Goal: Task Accomplishment & Management: Manage account settings

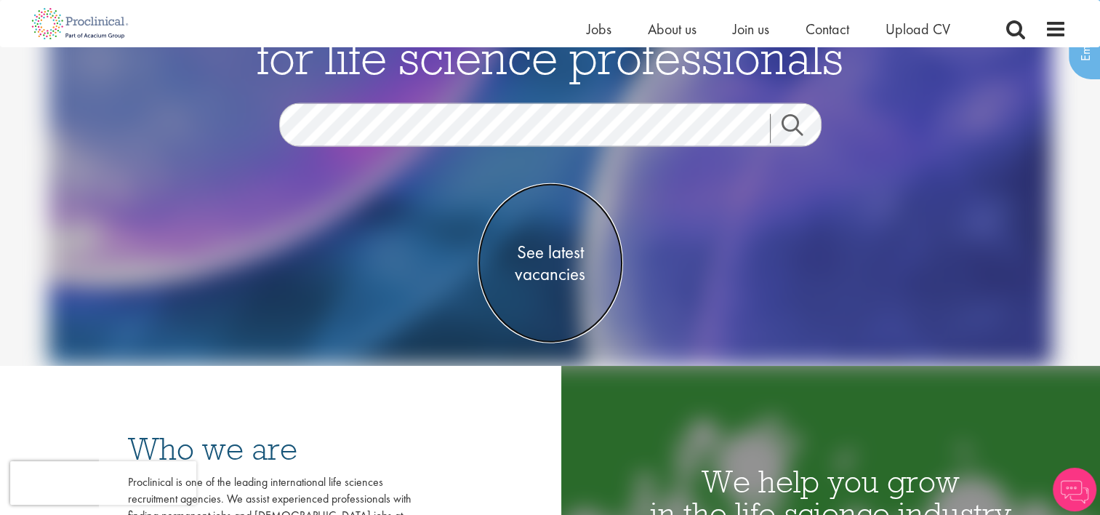
click at [549, 279] on span "See latest vacancies" at bounding box center [549, 263] width 145 height 44
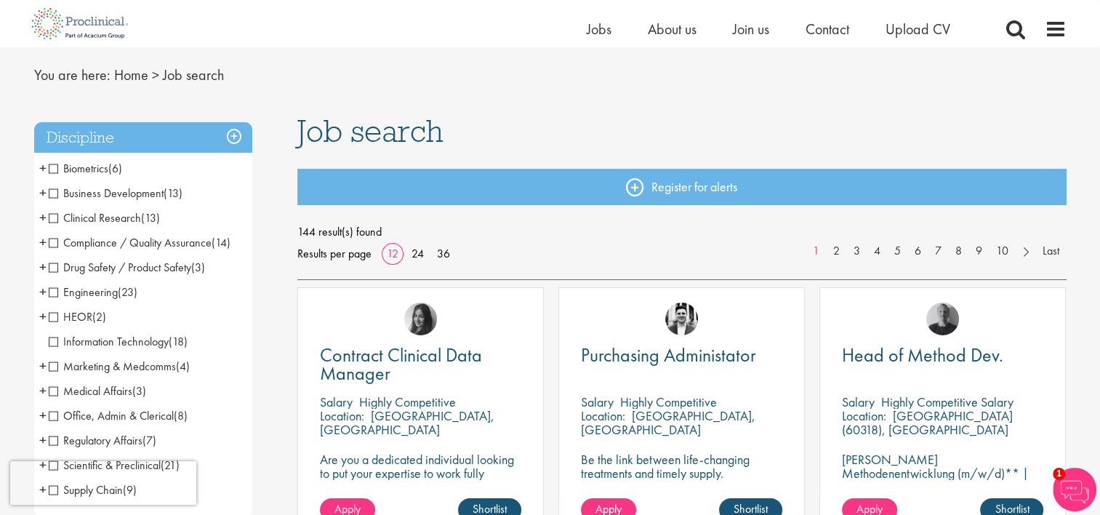
scroll to position [44, 0]
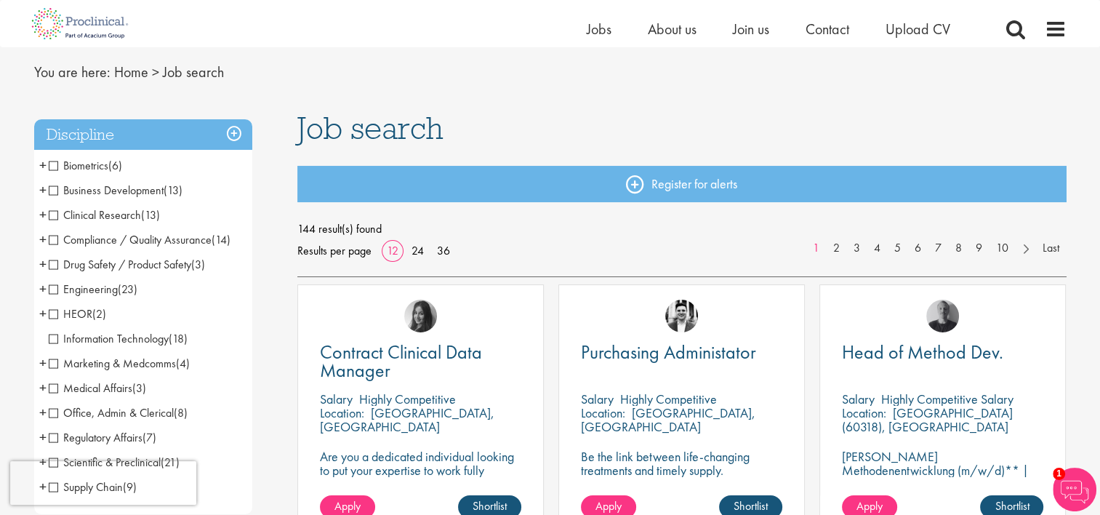
click at [44, 163] on span "+" at bounding box center [42, 165] width 7 height 22
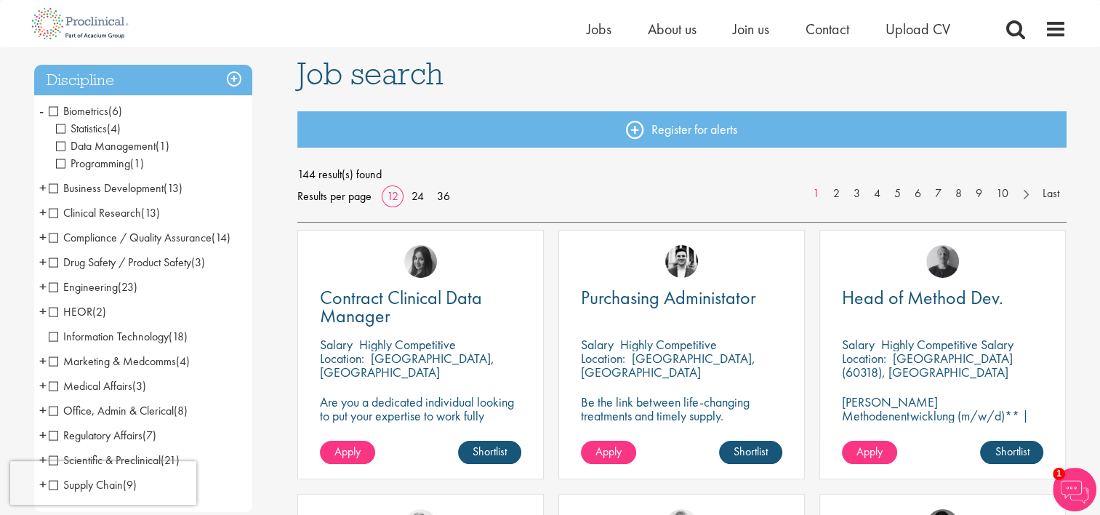
scroll to position [122, 0]
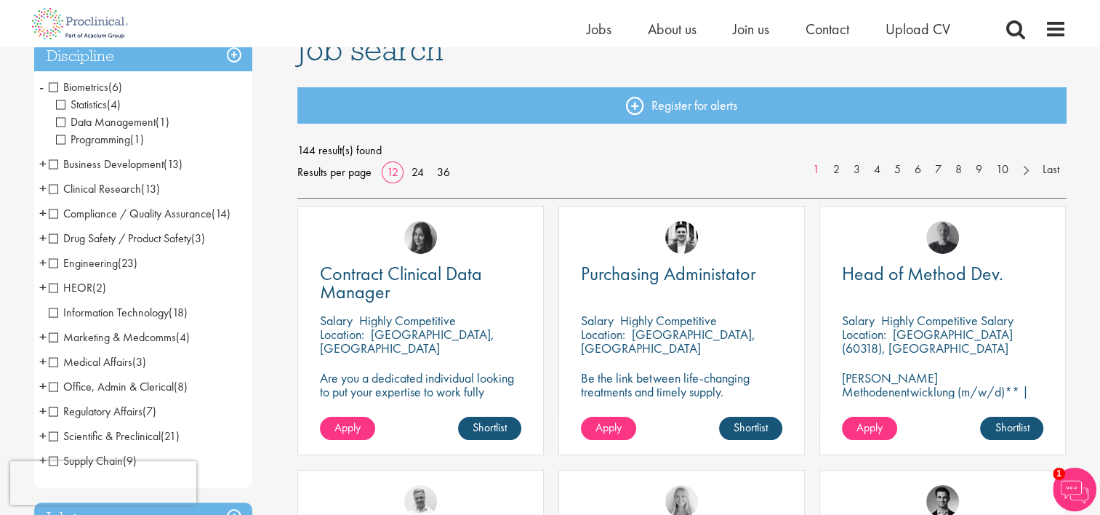
click at [42, 191] on span "+" at bounding box center [42, 188] width 7 height 22
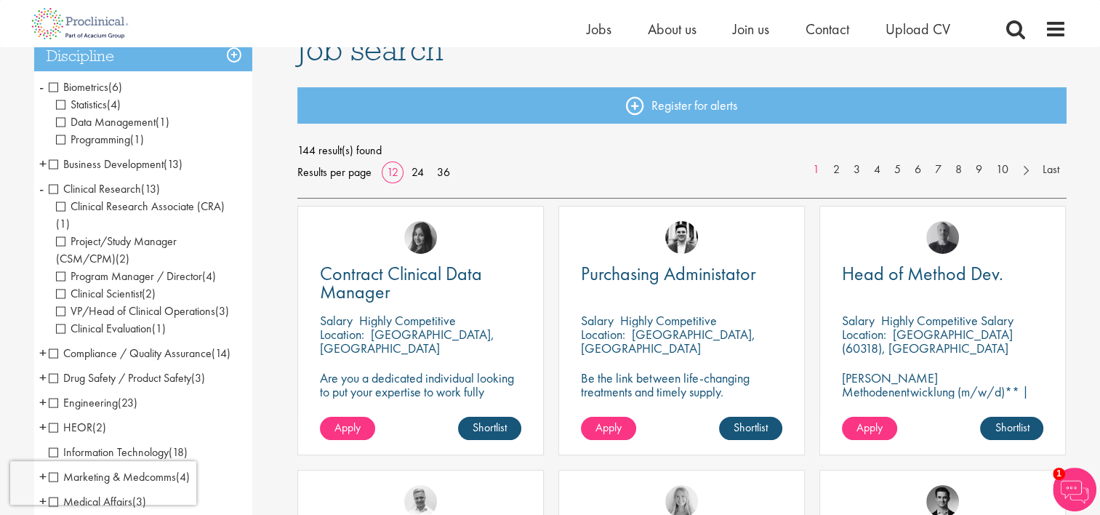
click at [59, 203] on span "Clinical Research Associate (CRA)" at bounding box center [140, 205] width 169 height 15
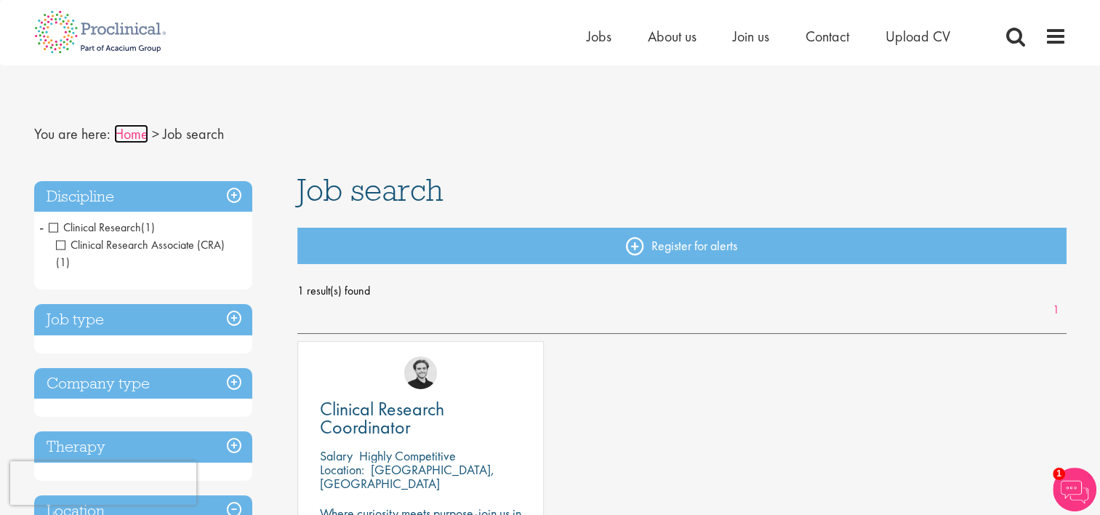
click at [130, 129] on link "Home" at bounding box center [131, 133] width 34 height 19
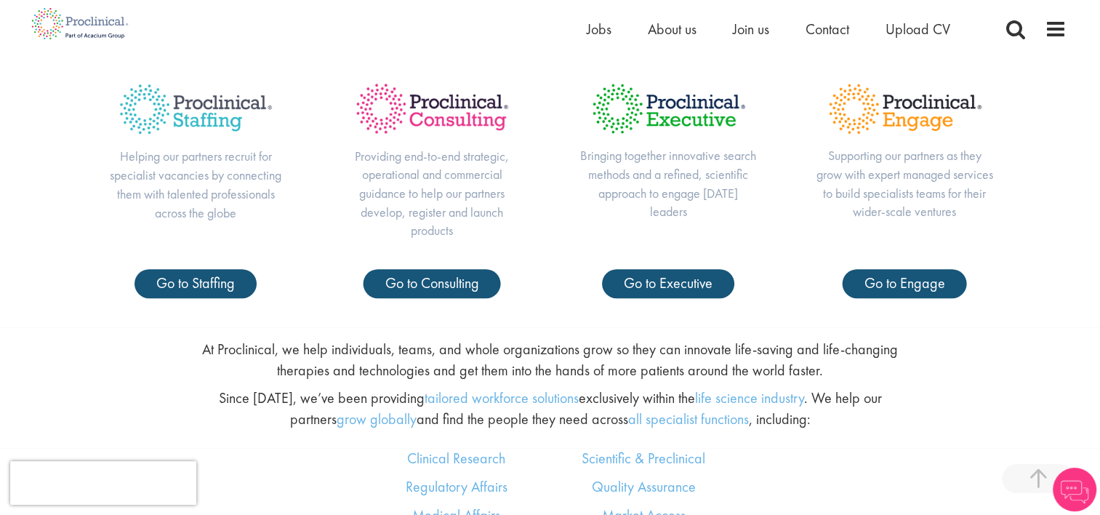
scroll to position [590, 0]
click at [193, 277] on span "Go to Staffing" at bounding box center [195, 282] width 78 height 19
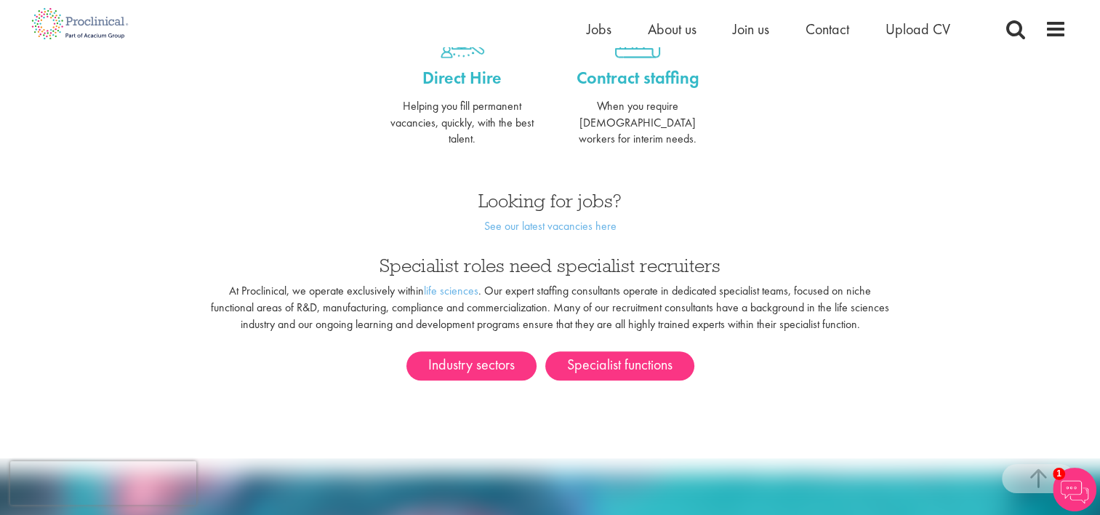
scroll to position [665, 0]
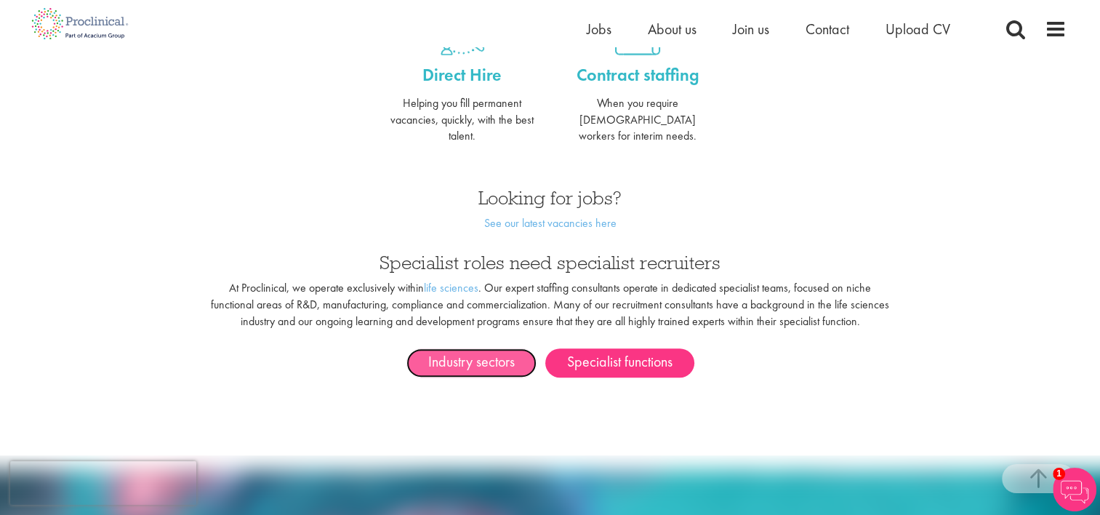
click at [468, 351] on link "Industry sectors" at bounding box center [471, 362] width 130 height 29
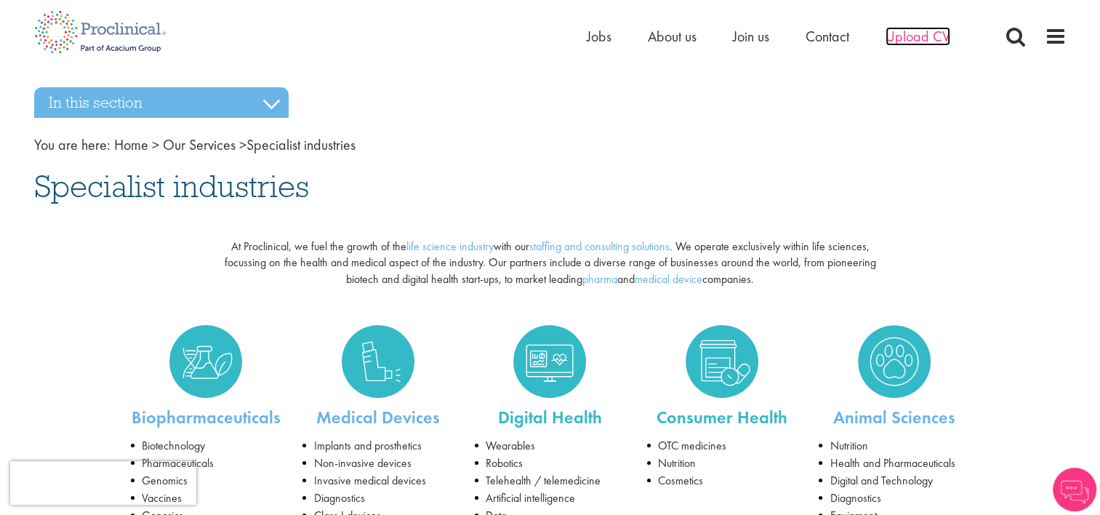
click at [911, 39] on span "Upload CV" at bounding box center [917, 36] width 65 height 19
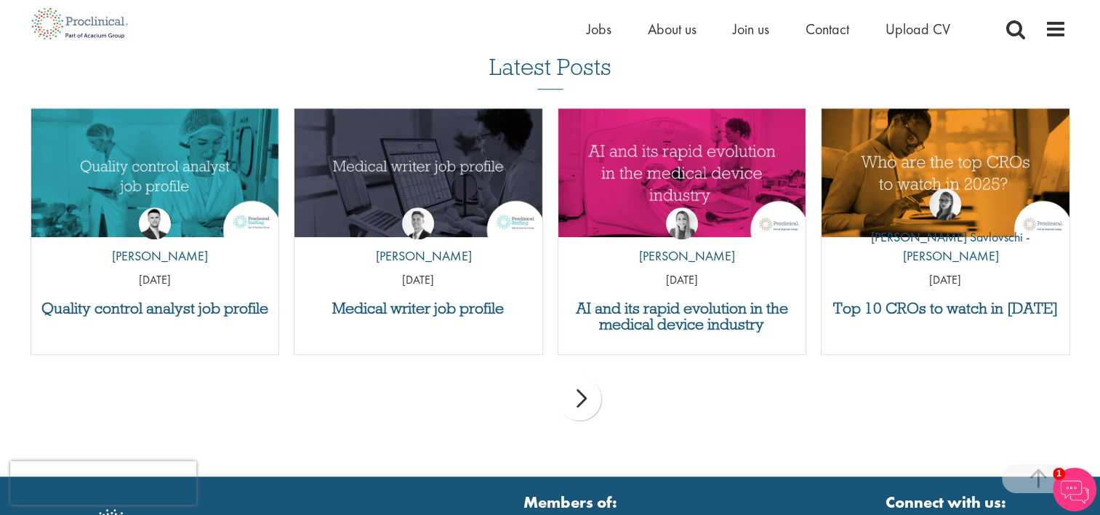
scroll to position [1415, 0]
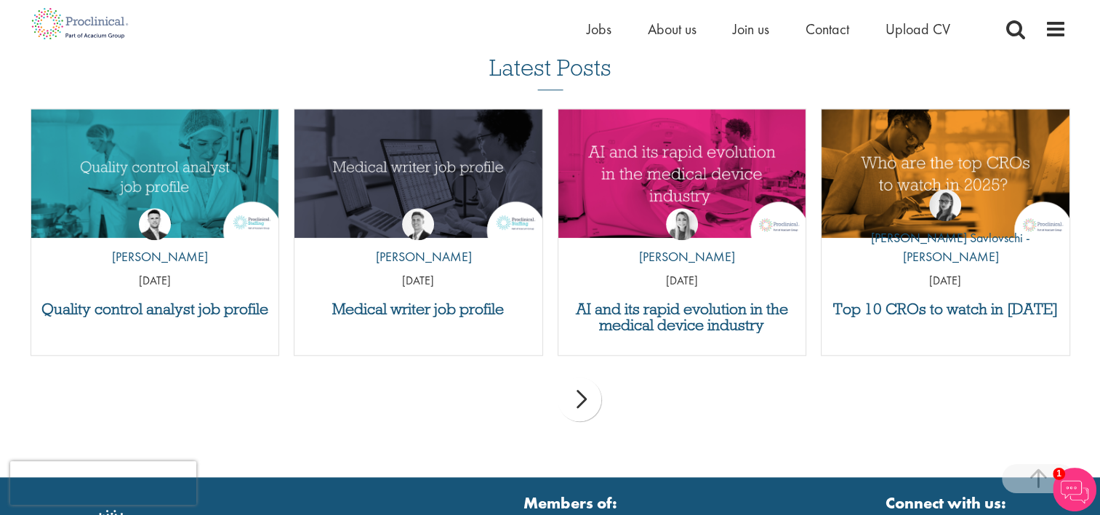
click at [591, 405] on div "next" at bounding box center [579, 399] width 44 height 44
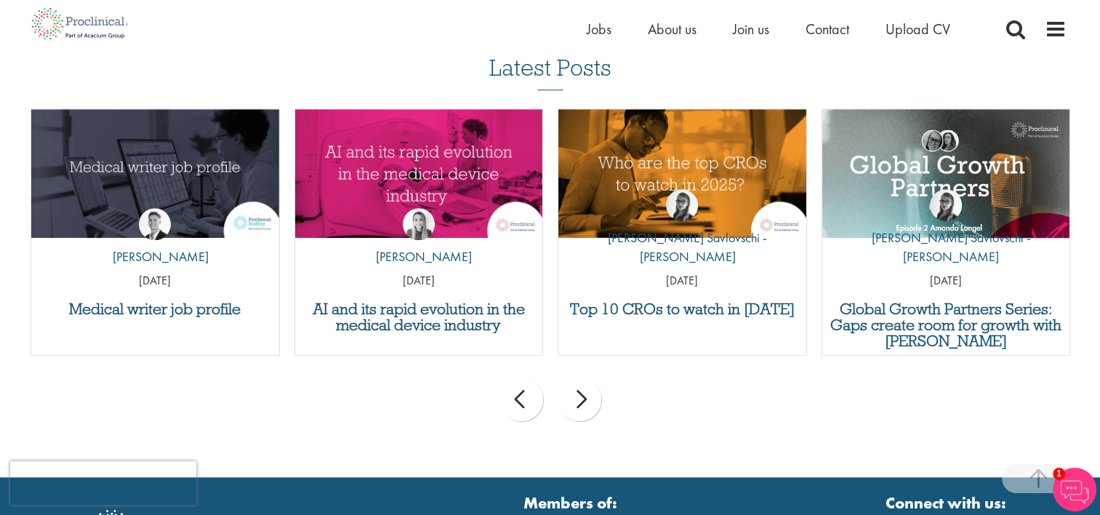
click at [513, 409] on div "prev" at bounding box center [521, 399] width 44 height 44
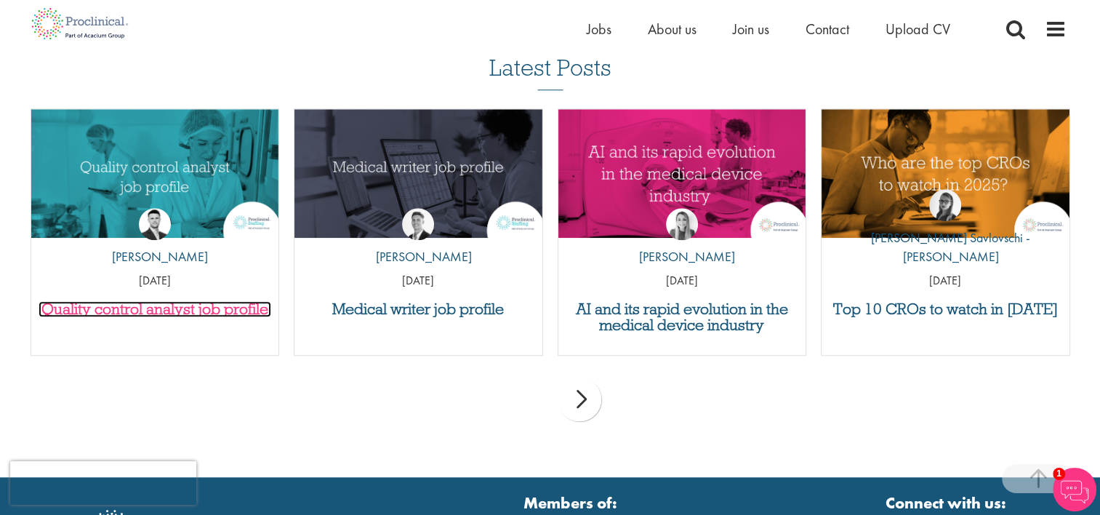
click at [189, 304] on h3 "Quality control analyst job profile" at bounding box center [155, 309] width 233 height 16
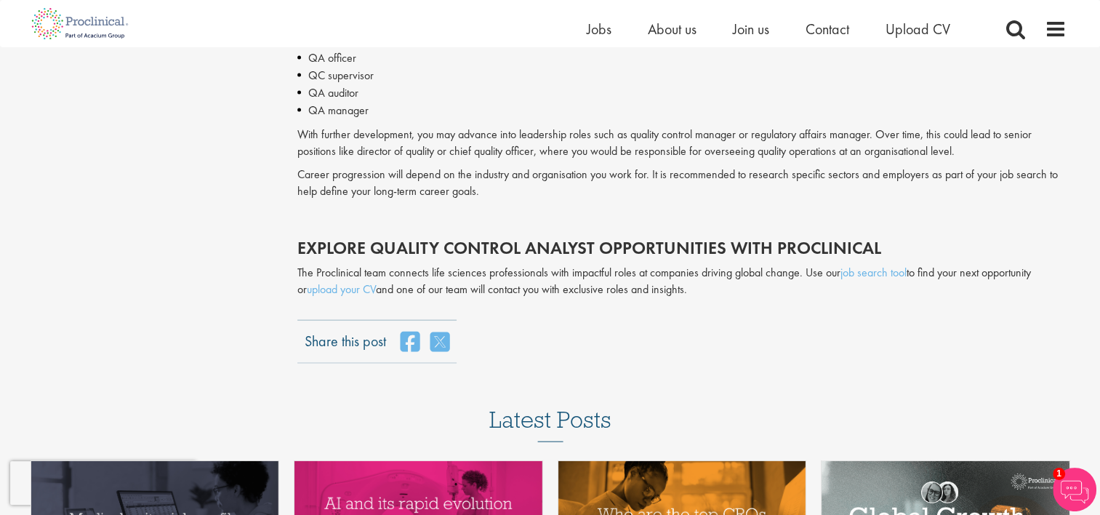
scroll to position [3063, 0]
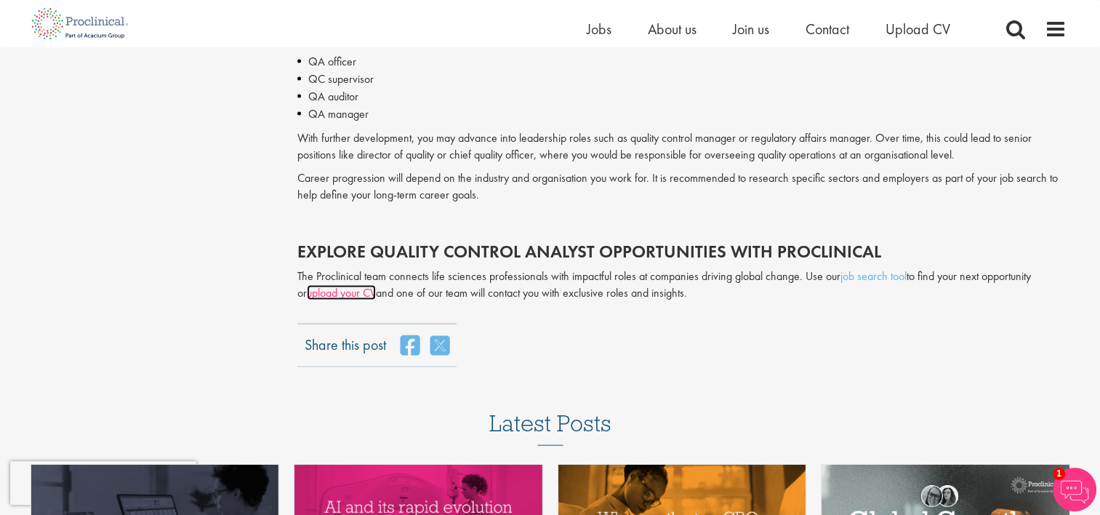
click at [343, 297] on link "upload your CV" at bounding box center [341, 292] width 69 height 15
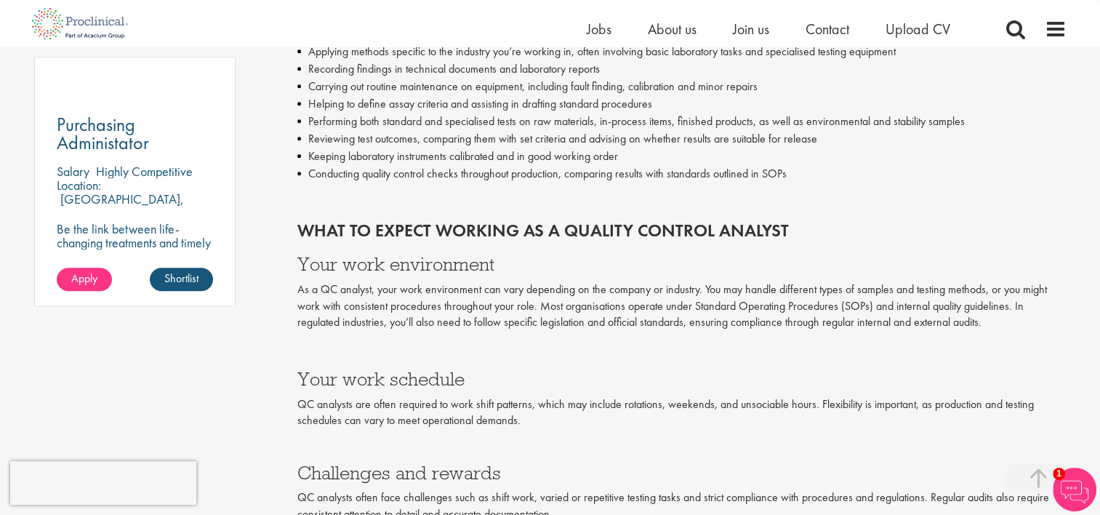
scroll to position [1055, 0]
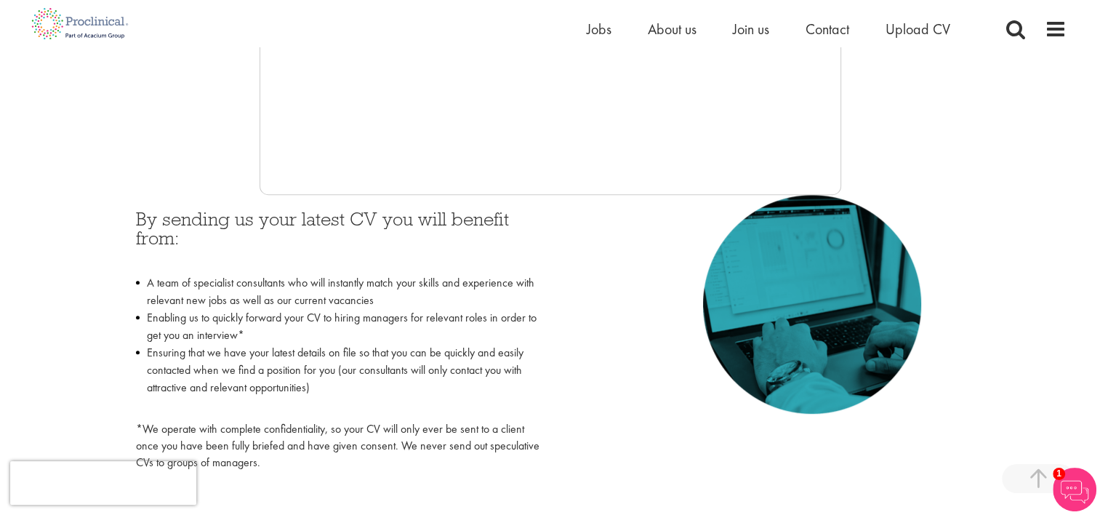
scroll to position [546, 0]
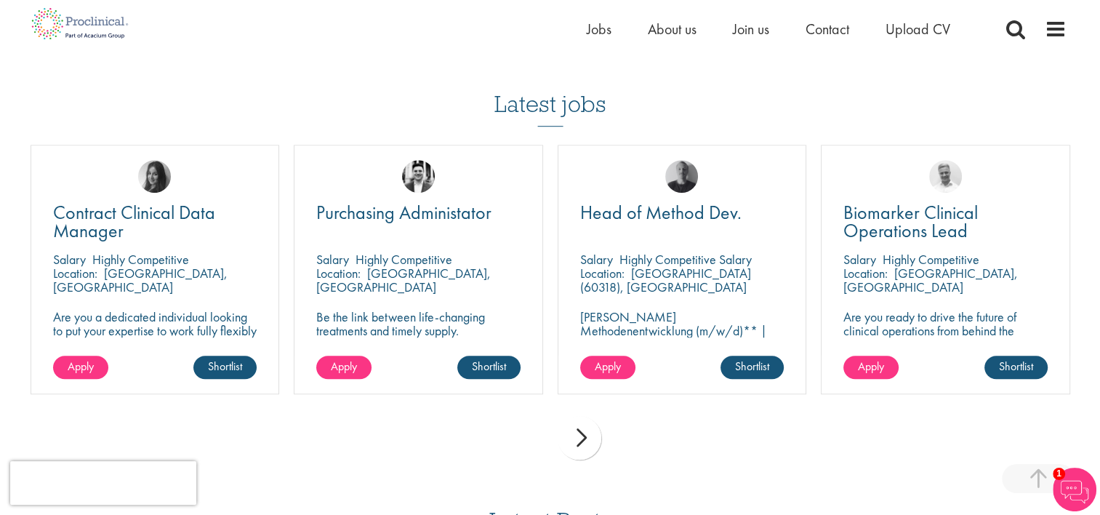
scroll to position [964, 0]
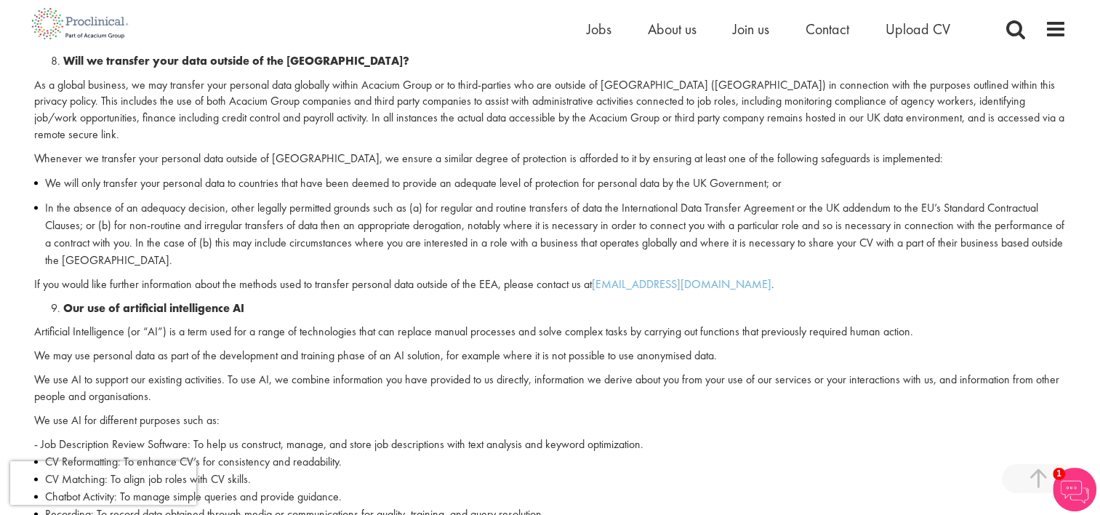
scroll to position [1778, 0]
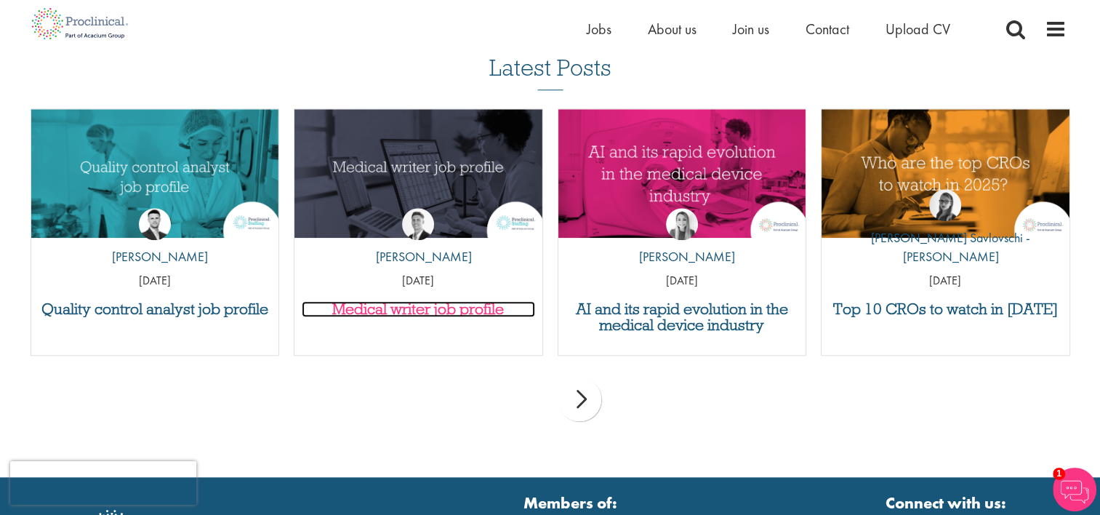
click at [368, 301] on h3 "Medical writer job profile" at bounding box center [418, 309] width 233 height 16
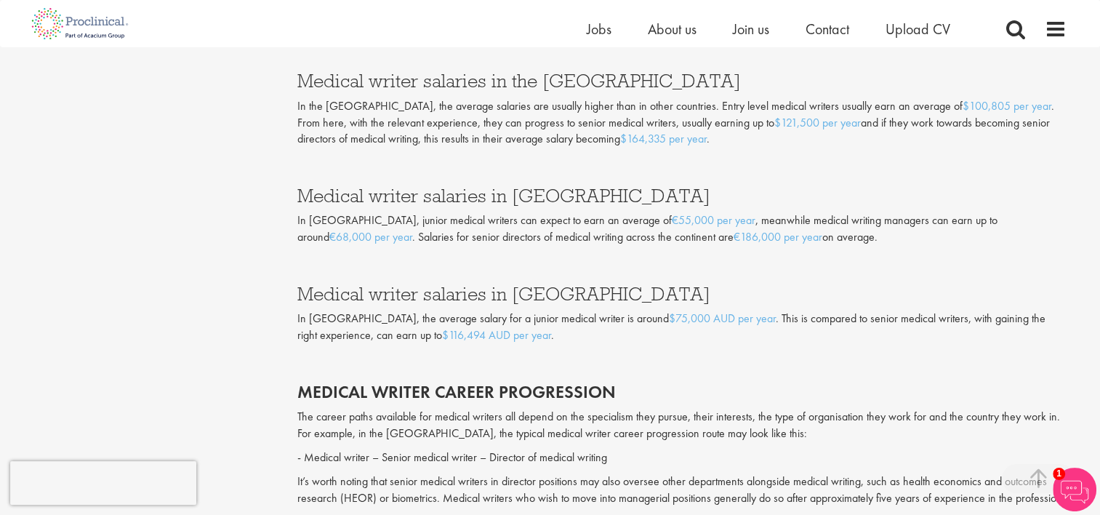
scroll to position [2148, 0]
